Goal: Task Accomplishment & Management: Manage account settings

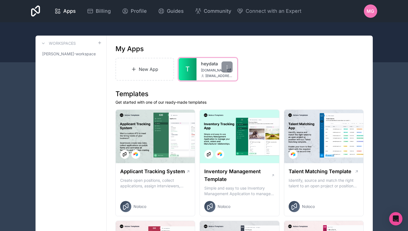
click at [199, 66] on div "heydata [DOMAIN_NAME] [DOMAIN_NAME][EMAIL_ADDRESS][DOMAIN_NAME]" at bounding box center [217, 69] width 41 height 22
click at [218, 66] on link "heydata" at bounding box center [217, 63] width 32 height 7
click at [229, 68] on icon at bounding box center [227, 67] width 4 height 4
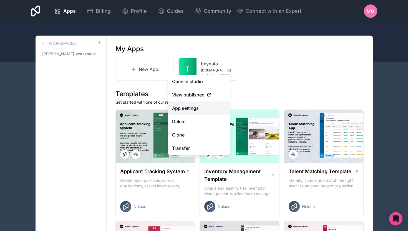
click at [206, 109] on link "App settings" at bounding box center [199, 107] width 62 height 13
